Goal: Information Seeking & Learning: Check status

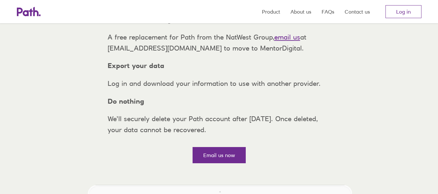
scroll to position [130, 0]
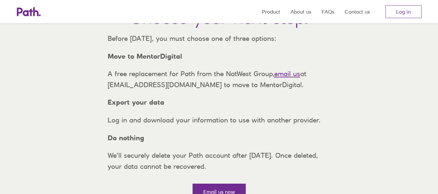
scroll to position [97, 0]
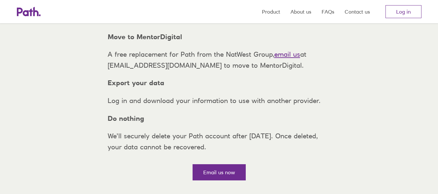
click at [250, 106] on p "Log in and download your information to use with another provider." at bounding box center [218, 100] width 233 height 11
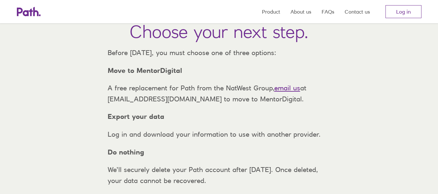
scroll to position [0, 0]
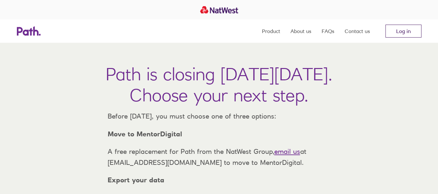
click at [408, 33] on link "Log in" at bounding box center [404, 31] width 36 height 13
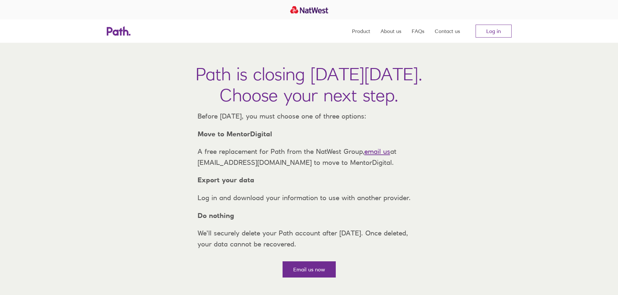
click at [252, 204] on p "Log in and download your information to use with another provider." at bounding box center [308, 198] width 233 height 11
click at [495, 34] on link "Log in" at bounding box center [493, 31] width 36 height 13
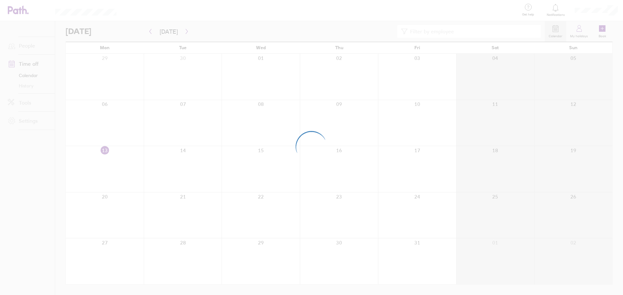
click at [578, 28] on div at bounding box center [311, 147] width 623 height 295
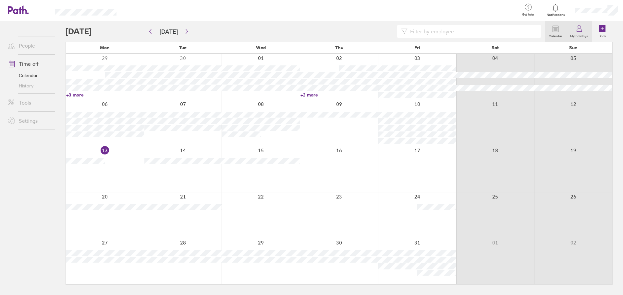
click at [578, 29] on icon at bounding box center [578, 30] width 5 height 3
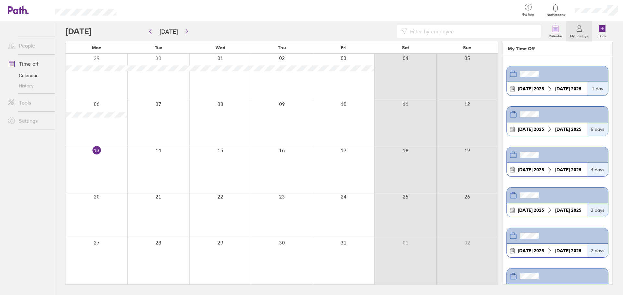
click at [594, 15] on div at bounding box center [596, 10] width 54 height 21
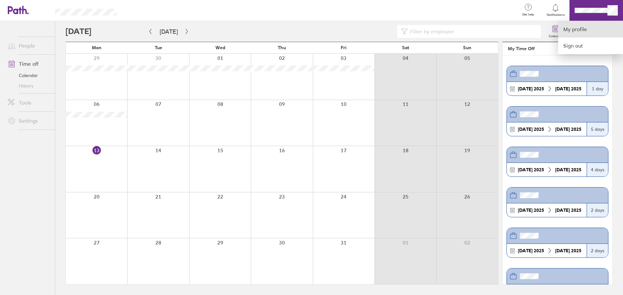
click at [569, 35] on link "My profile" at bounding box center [590, 29] width 65 height 17
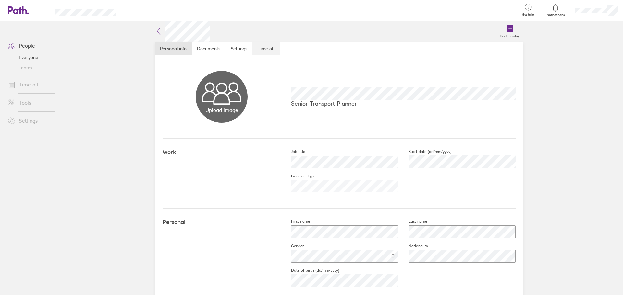
click at [272, 53] on link "Time off" at bounding box center [265, 48] width 27 height 13
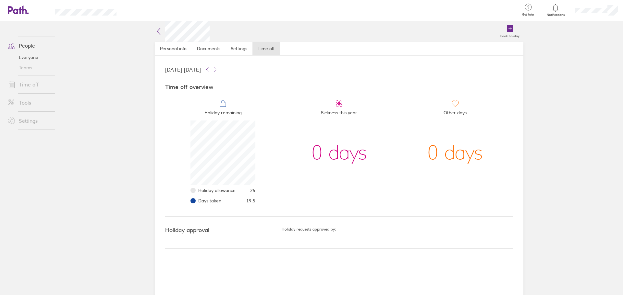
scroll to position [65, 65]
click at [31, 81] on link "Time off" at bounding box center [29, 84] width 52 height 13
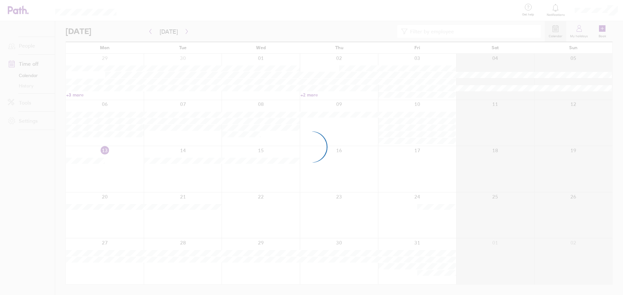
click at [606, 10] on div at bounding box center [311, 147] width 623 height 295
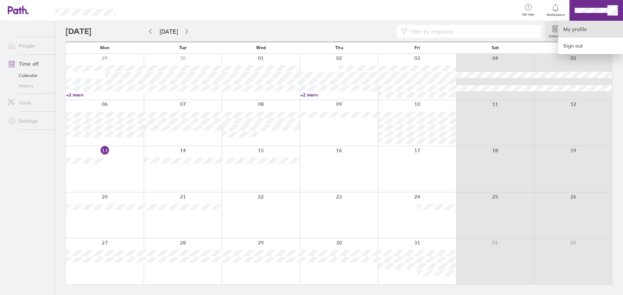
click at [587, 26] on link "My profile" at bounding box center [590, 29] width 65 height 17
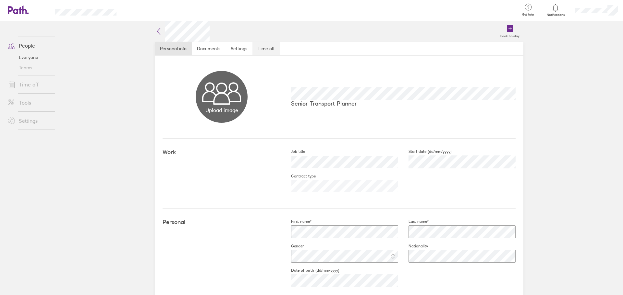
click at [260, 48] on link "Time off" at bounding box center [265, 48] width 27 height 13
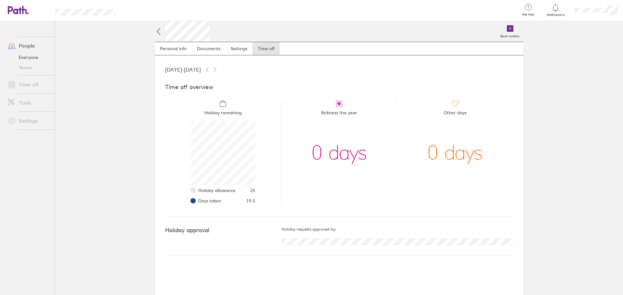
scroll to position [65, 65]
click at [231, 187] on li "Holiday allowance 25" at bounding box center [226, 190] width 57 height 10
click at [224, 107] on icon at bounding box center [223, 104] width 6 height 5
click at [230, 116] on span "Holiday remaining" at bounding box center [222, 114] width 37 height 13
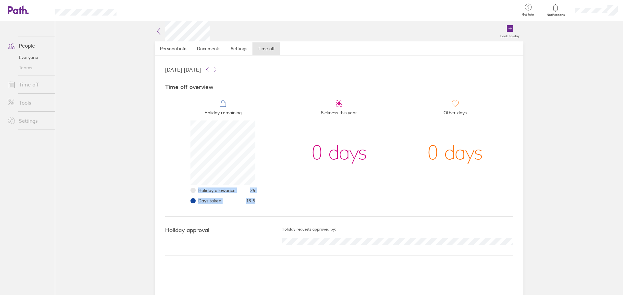
drag, startPoint x: 262, startPoint y: 201, endPoint x: 149, endPoint y: 199, distance: 112.5
click at [166, 195] on li "Holiday remaining Holiday allowance 25 Days taken 19.5" at bounding box center [223, 153] width 116 height 106
click at [149, 199] on div "Book holiday Personal info Documents Settings Time off [DATE] - [DATE] Time off…" at bounding box center [338, 158] width 389 height 274
click at [210, 68] on icon at bounding box center [207, 69] width 5 height 5
click at [178, 55] on link "Personal info" at bounding box center [173, 48] width 37 height 13
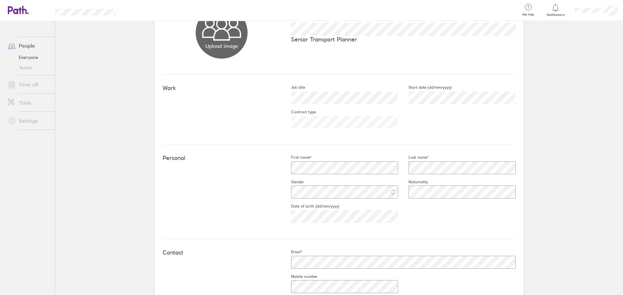
scroll to position [9, 0]
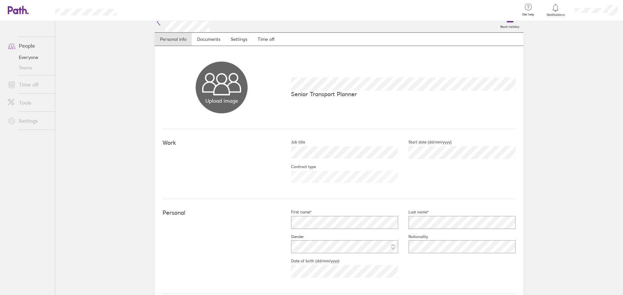
click at [210, 41] on link "Documents" at bounding box center [209, 39] width 34 height 13
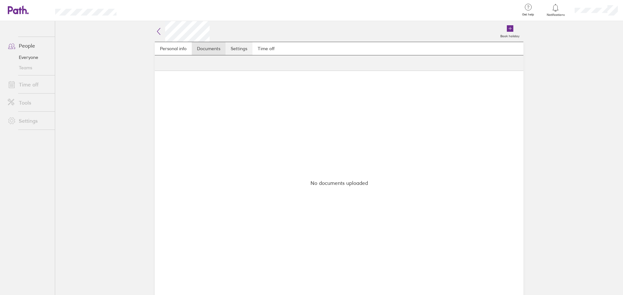
click at [240, 50] on link "Settings" at bounding box center [238, 48] width 27 height 13
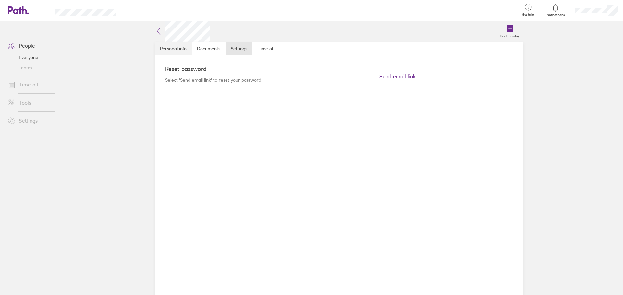
click at [177, 50] on link "Personal info" at bounding box center [173, 48] width 37 height 13
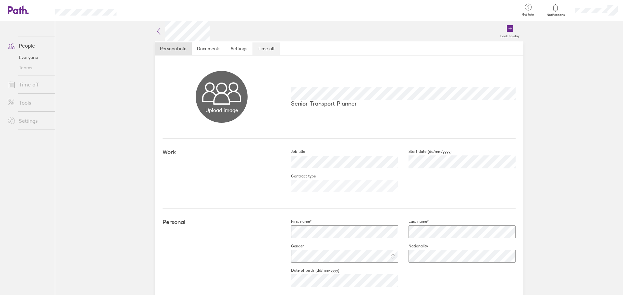
click at [260, 46] on link "Time off" at bounding box center [265, 48] width 27 height 13
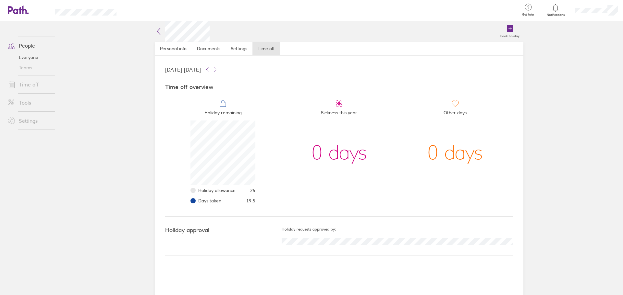
scroll to position [65, 65]
drag, startPoint x: 245, startPoint y: 114, endPoint x: 171, endPoint y: 146, distance: 80.6
click at [171, 146] on li "Holiday remaining Holiday allowance 25 Days taken 19.5" at bounding box center [223, 153] width 116 height 106
click at [30, 84] on link "Time off" at bounding box center [29, 84] width 52 height 13
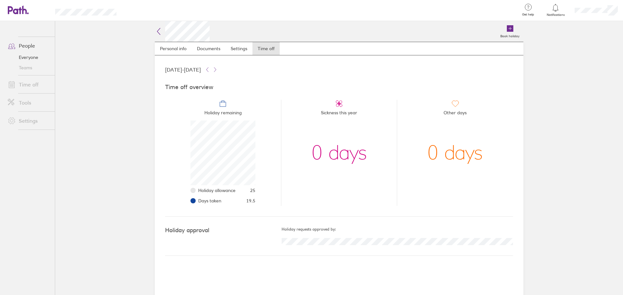
click at [144, 152] on main "Book holiday Personal info Documents Settings Time off [DATE] - [DATE] Time off…" at bounding box center [338, 158] width 567 height 274
